Goal: Information Seeking & Learning: Learn about a topic

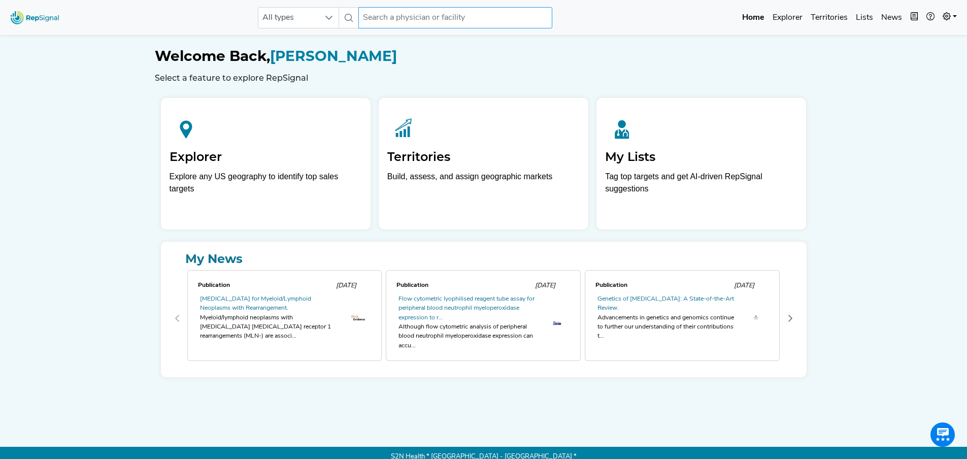
click at [431, 19] on input "text" at bounding box center [455, 17] width 194 height 21
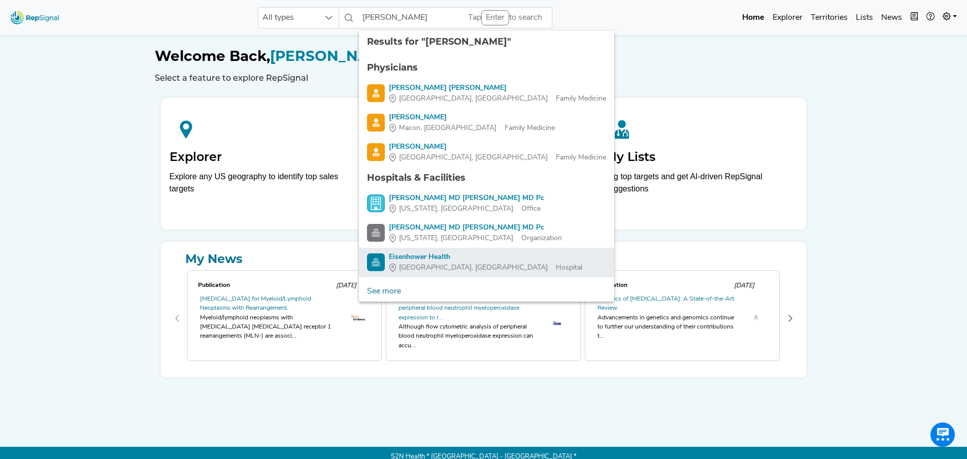
click at [460, 265] on div "[GEOGRAPHIC_DATA], [GEOGRAPHIC_DATA]" at bounding box center [472, 267] width 167 height 11
type input "Eisenhower Health"
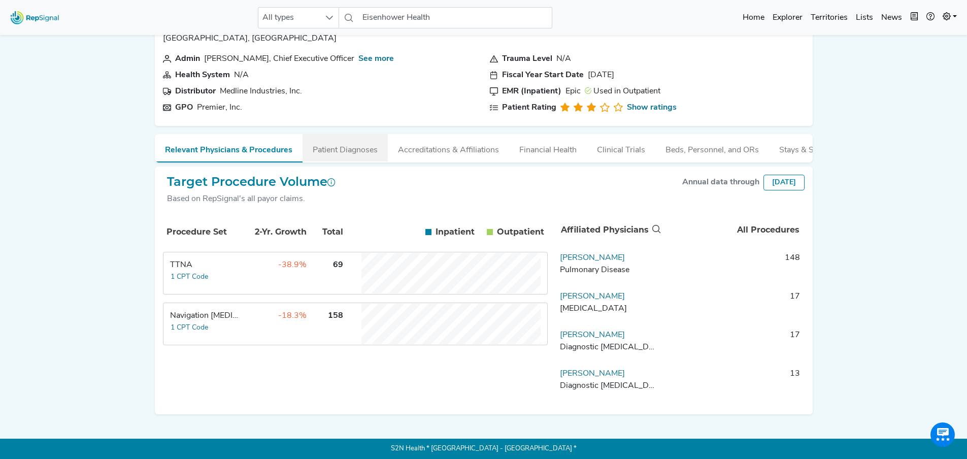
click at [322, 149] on button "Patient Diagnoses" at bounding box center [344, 147] width 85 height 27
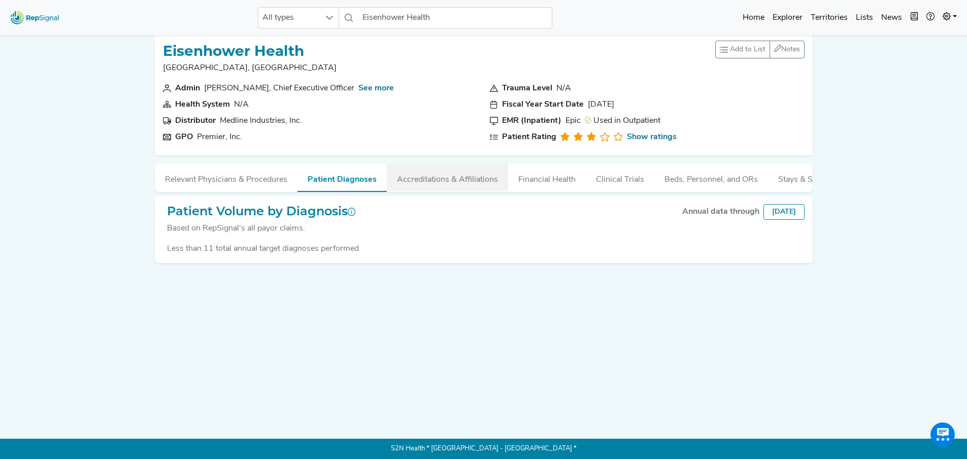
click at [463, 163] on button "Accreditations & Affiliations" at bounding box center [447, 176] width 121 height 27
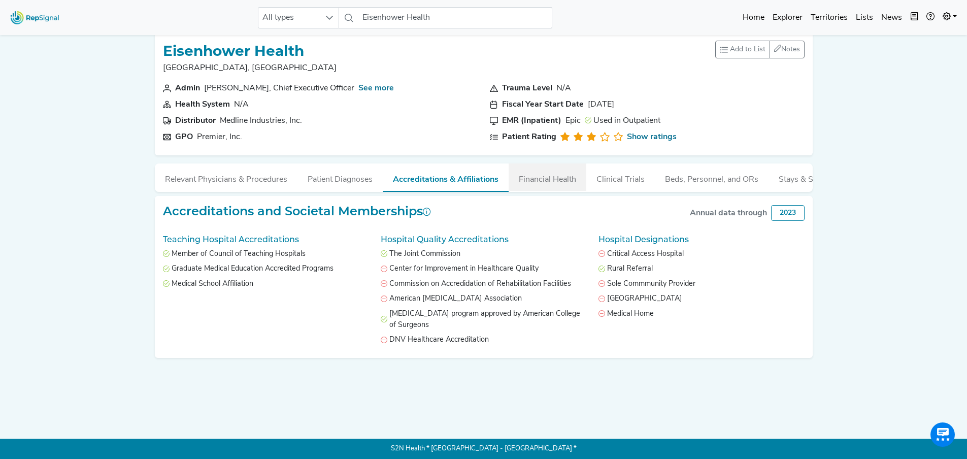
click at [562, 170] on button "Financial Health" at bounding box center [547, 176] width 78 height 27
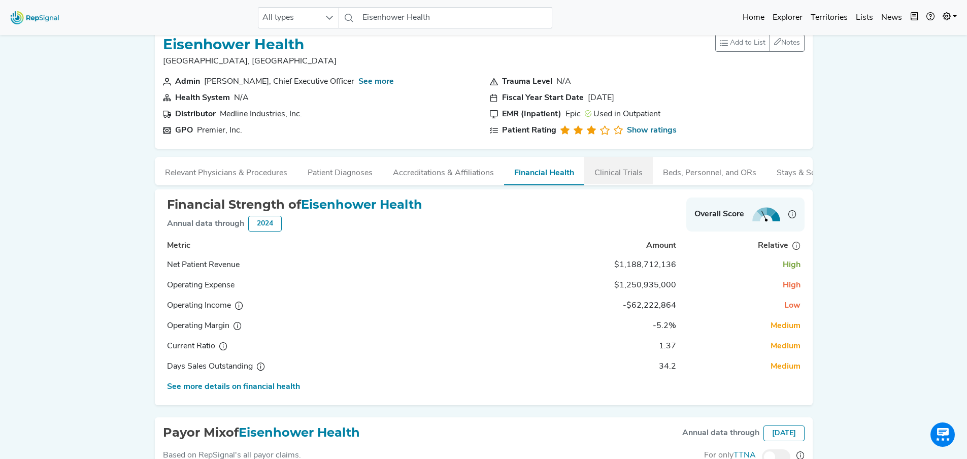
click at [603, 173] on button "Clinical Trials" at bounding box center [618, 170] width 68 height 27
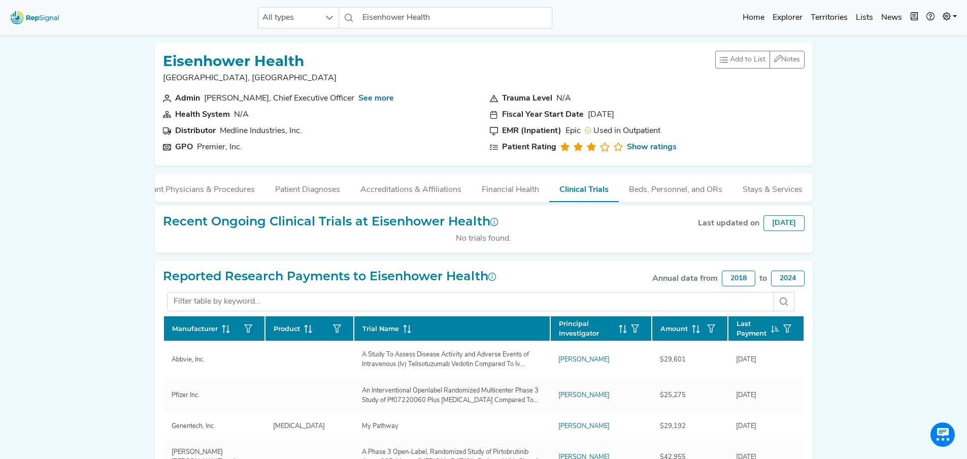
scroll to position [0, 0]
click at [752, 16] on link "Home" at bounding box center [753, 18] width 30 height 20
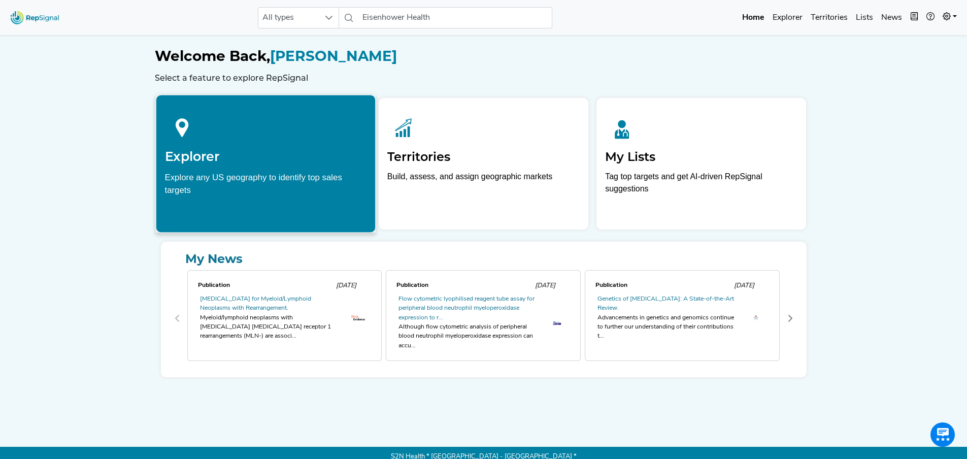
click at [227, 156] on h2 "Explorer" at bounding box center [265, 156] width 202 height 15
